Goal: Communication & Community: Answer question/provide support

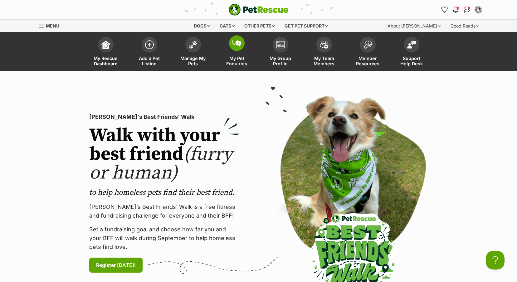
click at [234, 48] on span at bounding box center [237, 43] width 16 height 16
click at [237, 44] on img at bounding box center [237, 43] width 9 height 7
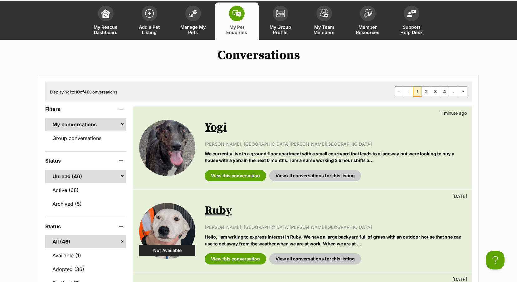
scroll to position [62, 0]
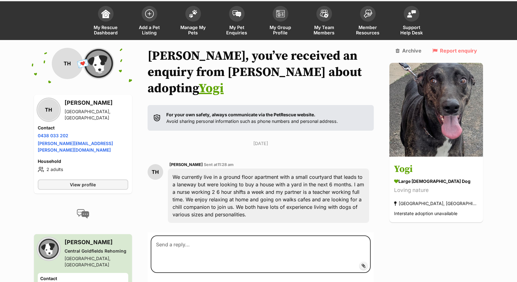
scroll to position [66, 0]
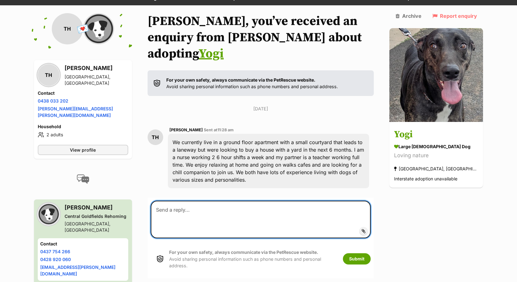
click at [248, 200] on textarea at bounding box center [261, 218] width 220 height 37
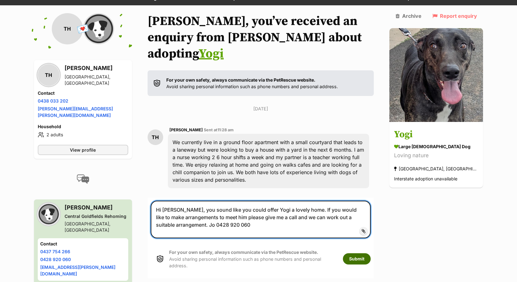
type textarea "Hi [PERSON_NAME], you sound like you could offer Yogi a lovely home. If you wou…"
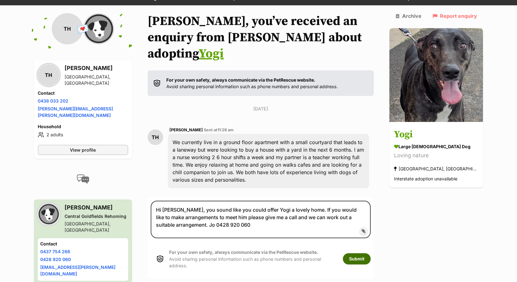
click at [371, 253] on button "Submit" at bounding box center [357, 258] width 28 height 11
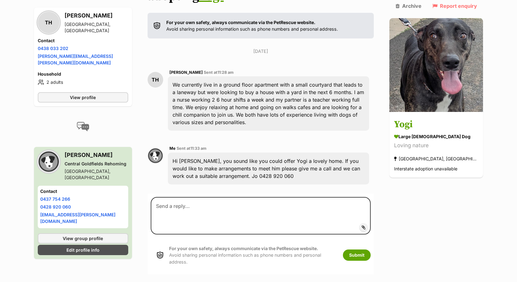
scroll to position [131, 0]
